Goal: Information Seeking & Learning: Check status

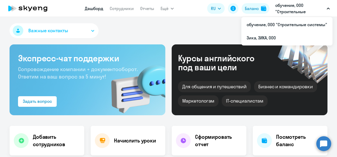
select select "30"
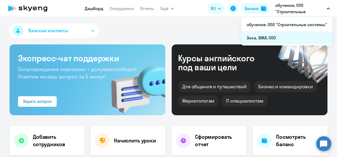
click at [272, 37] on li "Зика, ЗИКА, ООО" at bounding box center [286, 37] width 91 height 13
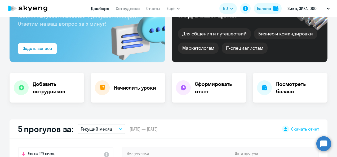
scroll to position [79, 0]
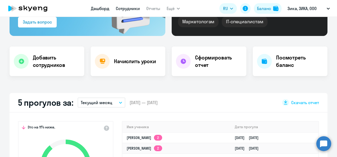
click at [126, 9] on link "Сотрудники" at bounding box center [128, 8] width 24 height 5
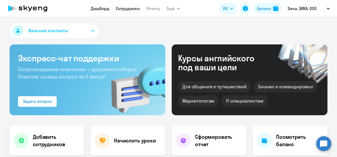
select select "30"
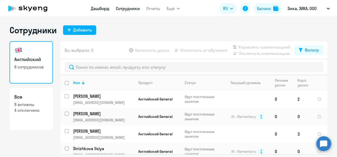
click at [103, 8] on link "Дашборд" at bounding box center [100, 8] width 19 height 5
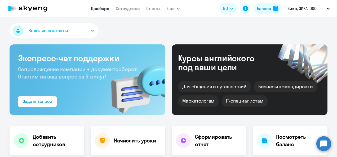
select select "30"
click at [157, 10] on link "Отчеты" at bounding box center [153, 8] width 14 height 5
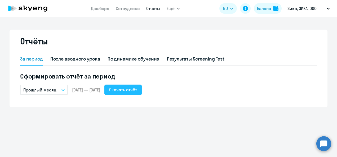
click at [135, 93] on button "Скачать отчёт" at bounding box center [122, 90] width 37 height 11
click at [27, 57] on div "За период" at bounding box center [31, 59] width 23 height 7
click at [127, 10] on link "Сотрудники" at bounding box center [128, 8] width 24 height 5
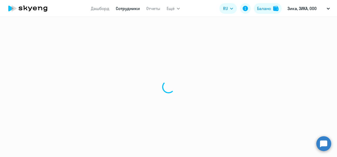
select select "30"
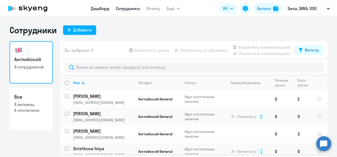
click at [103, 7] on link "Дашборд" at bounding box center [100, 8] width 19 height 5
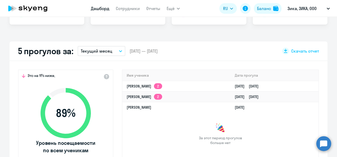
scroll to position [132, 0]
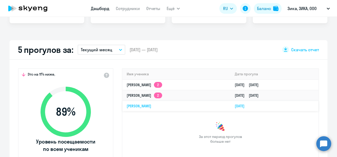
select select "30"
click at [119, 49] on icon "button" at bounding box center [120, 50] width 3 height 2
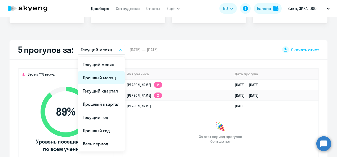
click at [105, 78] on li "Прошлый месяц" at bounding box center [101, 77] width 47 height 13
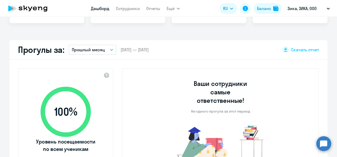
click at [109, 48] on button "Прошлый месяц" at bounding box center [93, 50] width 48 height 10
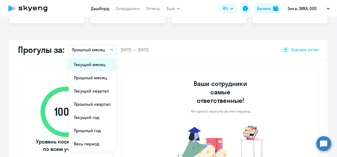
click at [92, 65] on li "Текущий месяц" at bounding box center [92, 64] width 47 height 13
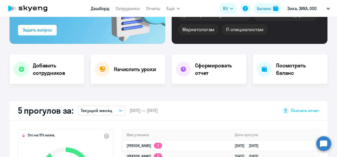
scroll to position [0, 0]
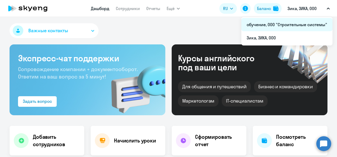
click at [303, 24] on li "обучение, ООО "Строительные системы"" at bounding box center [286, 24] width 91 height 13
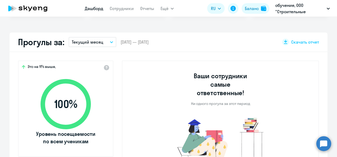
scroll to position [132, 0]
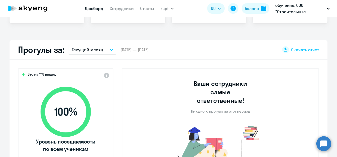
click at [110, 50] on icon "button" at bounding box center [111, 50] width 3 height 2
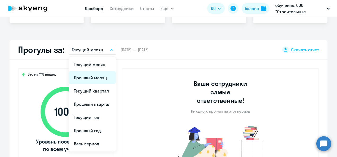
click at [96, 77] on li "Прошлый месяц" at bounding box center [92, 77] width 47 height 13
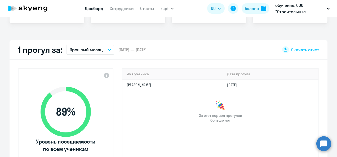
click at [108, 50] on icon "button" at bounding box center [109, 50] width 3 height 2
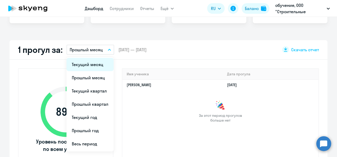
click at [96, 68] on li "Текущий месяц" at bounding box center [89, 64] width 47 height 13
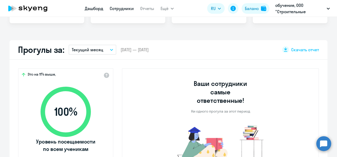
click at [122, 7] on link "Сотрудники" at bounding box center [122, 8] width 24 height 5
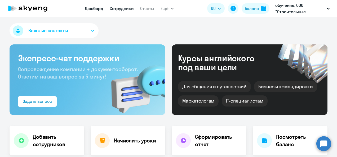
select select "30"
